Goal: Ask a question

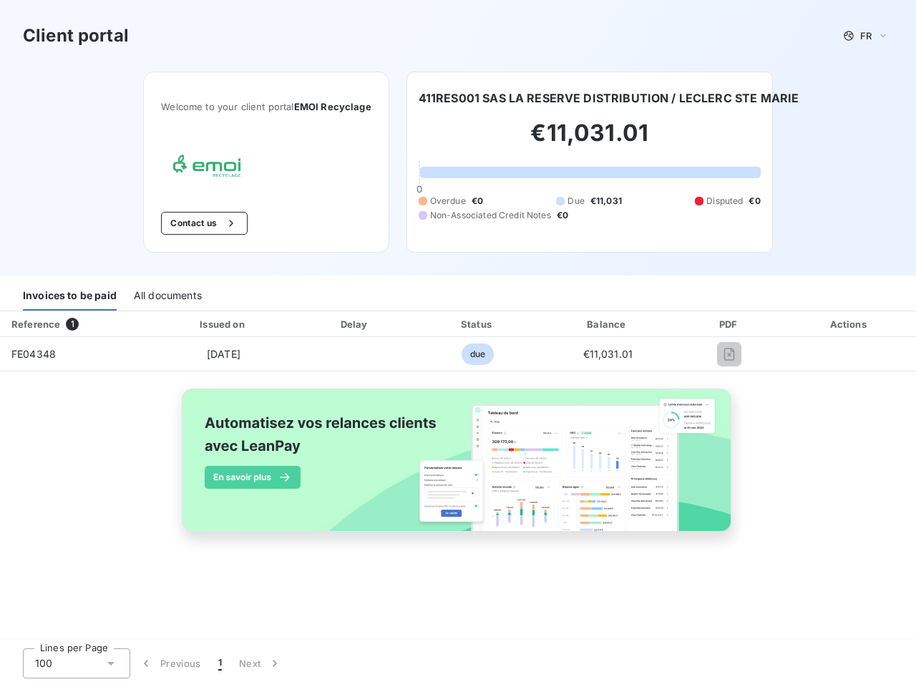
click at [865, 36] on span "FR" at bounding box center [865, 35] width 11 height 11
click at [202, 223] on button "Contact us" at bounding box center [204, 223] width 87 height 23
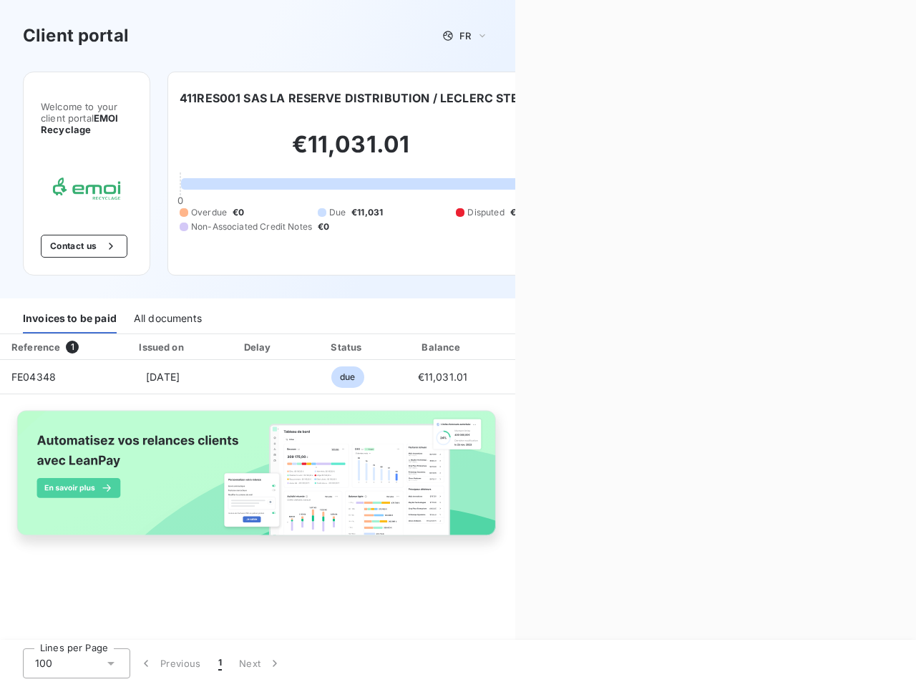
click at [609, 98] on div "Contact us Fill out the form below, and a member of our team will get back to y…" at bounding box center [715, 343] width 401 height 687
click at [69, 295] on div "Welcome to your client portal EMOI Recyclage Contact us 411RES001 SAS LA RESERV…" at bounding box center [257, 185] width 515 height 227
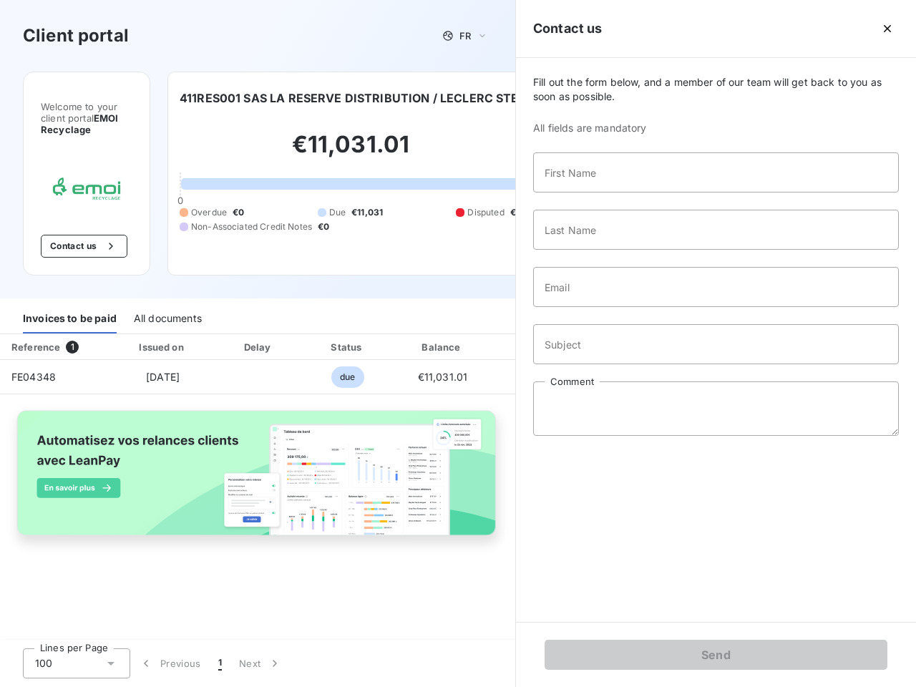
click at [167, 295] on div "Welcome to your client portal EMOI Recyclage Contact us 411RES001 SAS LA RESERV…" at bounding box center [257, 185] width 515 height 227
click at [75, 324] on div "Invoices to be paid" at bounding box center [70, 318] width 94 height 30
click at [222, 324] on div "Invoices to be paid All documents" at bounding box center [257, 319] width 515 height 30
click at [355, 324] on div "Invoices to be paid All documents" at bounding box center [257, 319] width 515 height 30
click at [477, 324] on div "Invoices to be paid All documents" at bounding box center [257, 319] width 515 height 30
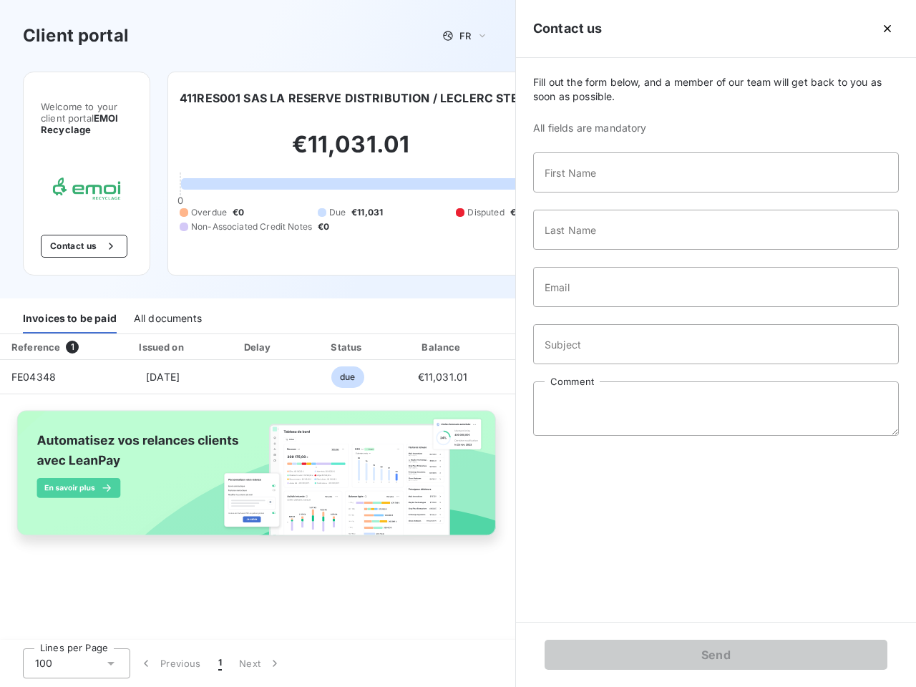
click at [607, 324] on input "Subject" at bounding box center [716, 344] width 366 height 40
